Goal: Contribute content

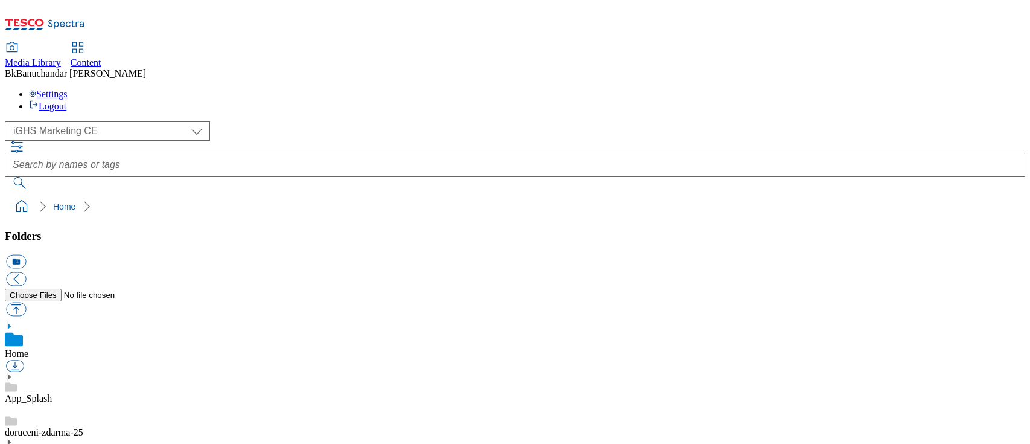
select select "flare-ighs-ce-mktg"
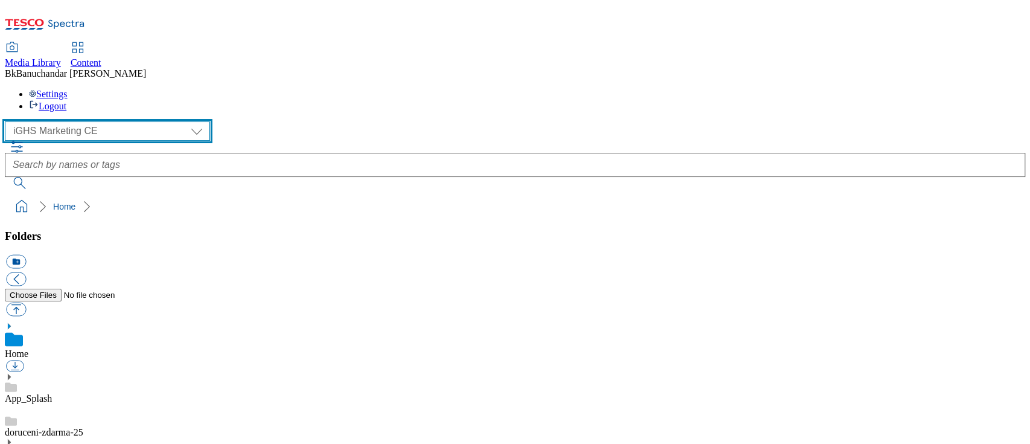
click at [69, 121] on select "GHS Marketing UK iGHS Marketing CE MCA CZ MCA HU MCA SK" at bounding box center [107, 130] width 205 height 19
click at [8, 121] on select "GHS Marketing UK iGHS Marketing CE MCA CZ MCA HU MCA SK" at bounding box center [107, 130] width 205 height 19
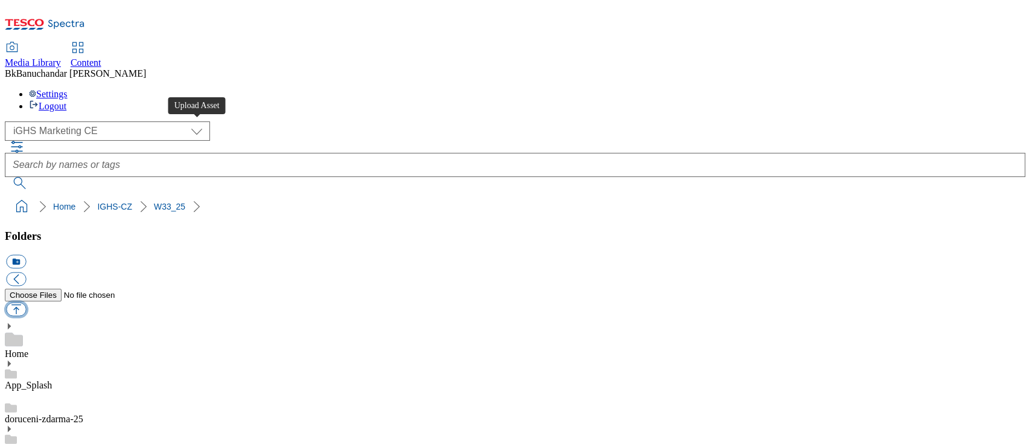
click at [26, 302] on button "button" at bounding box center [16, 309] width 20 height 14
type input "C:\fakepath\Content_banner_3_CZ.jpg"
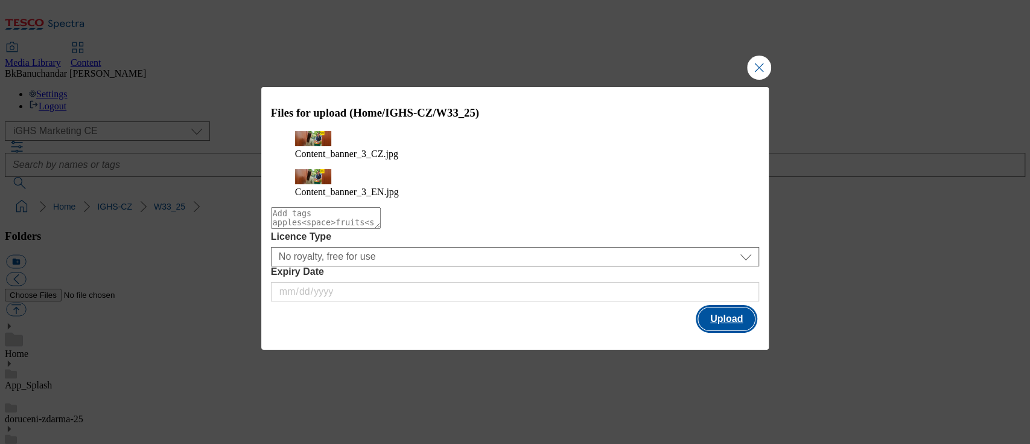
click at [728, 313] on button "Upload" at bounding box center [726, 318] width 57 height 23
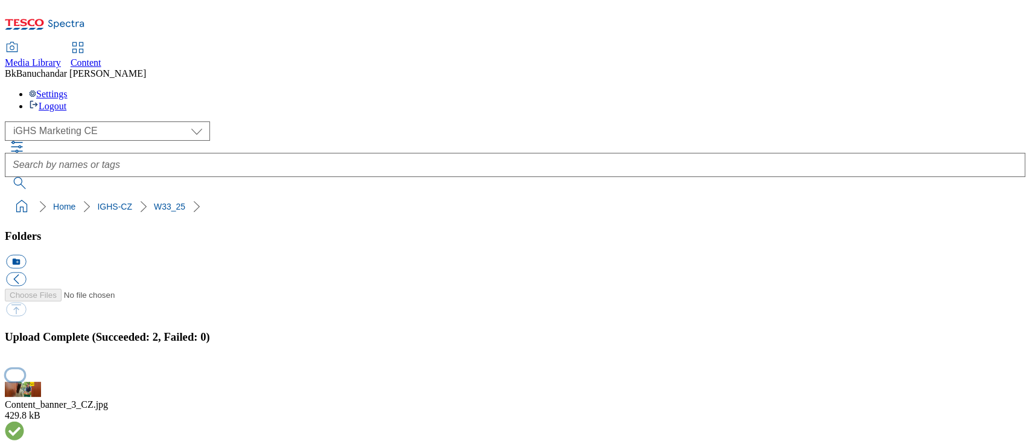
click at [24, 369] on button "button" at bounding box center [15, 374] width 18 height 11
